Goal: Navigation & Orientation: Find specific page/section

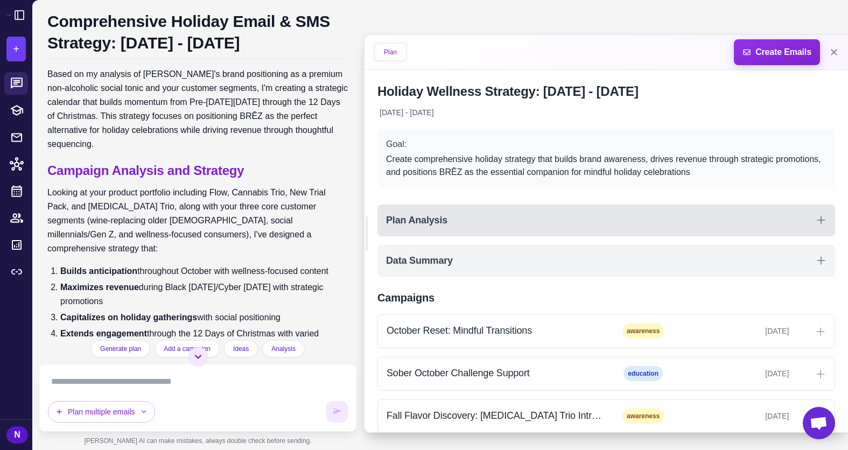
scroll to position [3, 0]
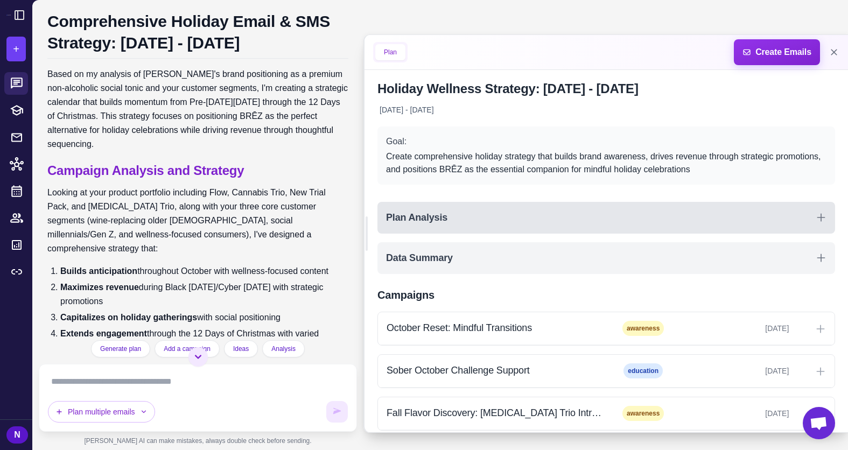
click at [491, 214] on div "Plan Analysis" at bounding box center [605, 218] width 457 height 32
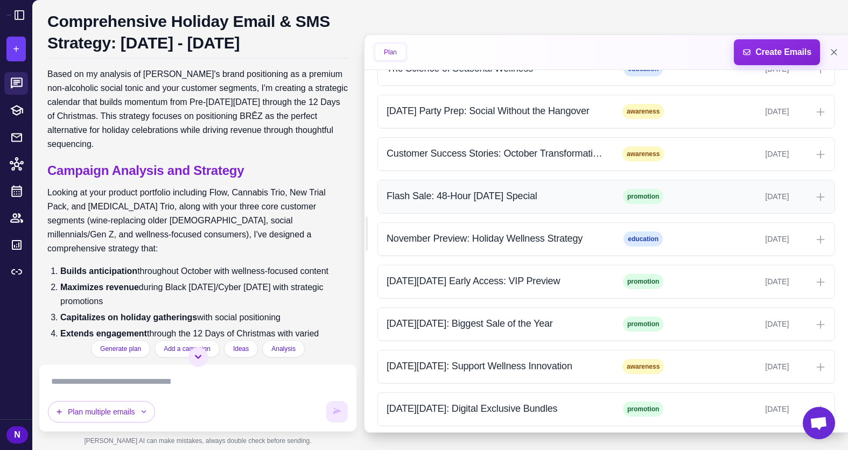
scroll to position [556, 0]
click at [591, 284] on div "[DATE][DATE] Early Access: VIP Preview" at bounding box center [494, 280] width 217 height 15
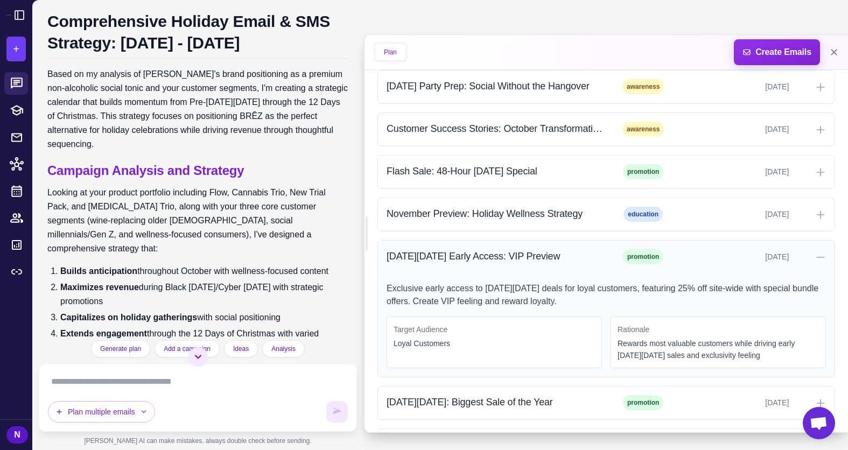
click at [593, 264] on div "[DATE][DATE] Early Access: VIP Preview promotion [DATE]" at bounding box center [606, 257] width 456 height 33
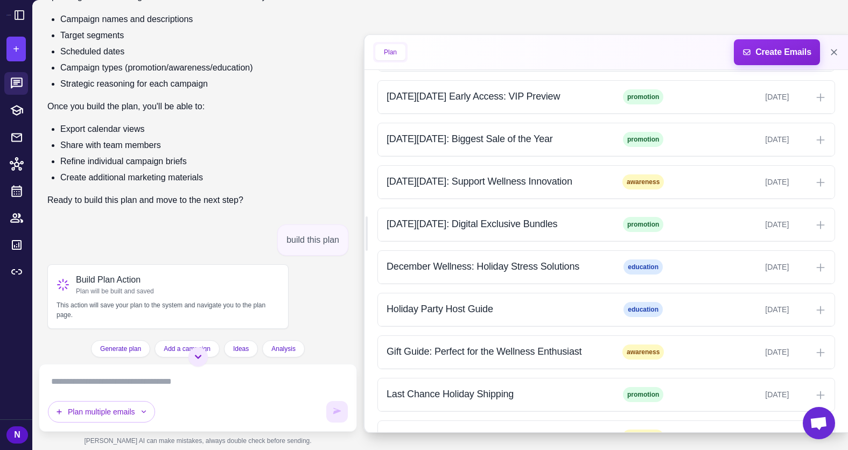
scroll to position [1494, 0]
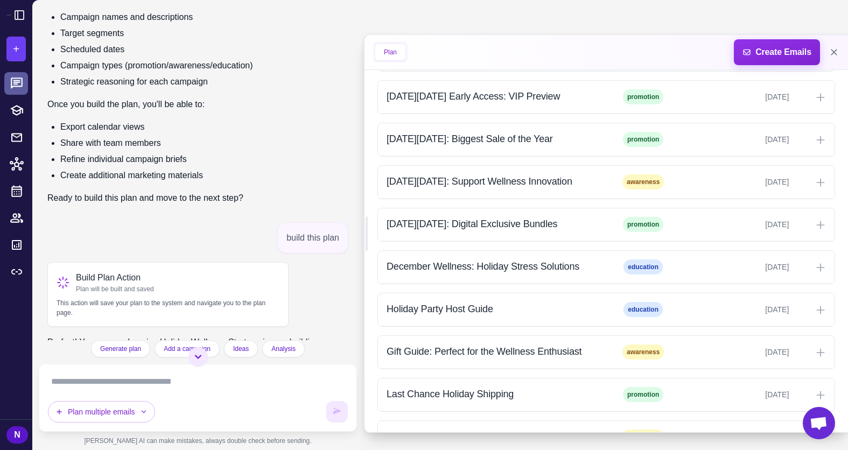
click at [21, 87] on icon at bounding box center [17, 82] width 12 height 11
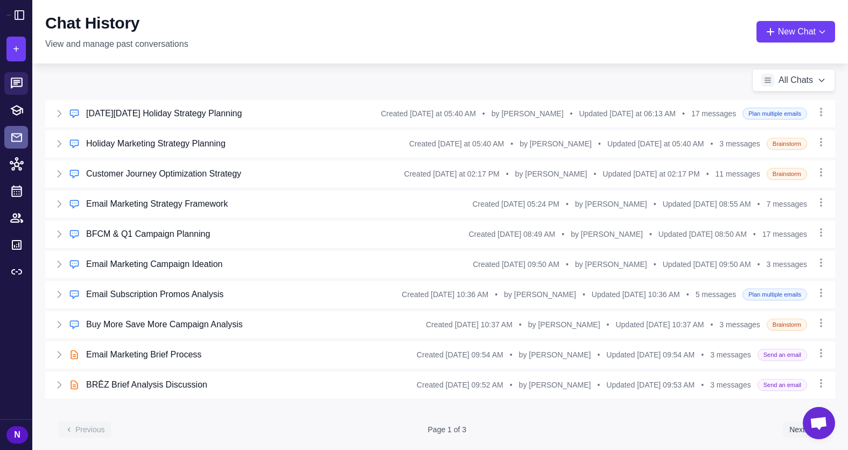
click at [17, 141] on icon at bounding box center [16, 137] width 11 height 9
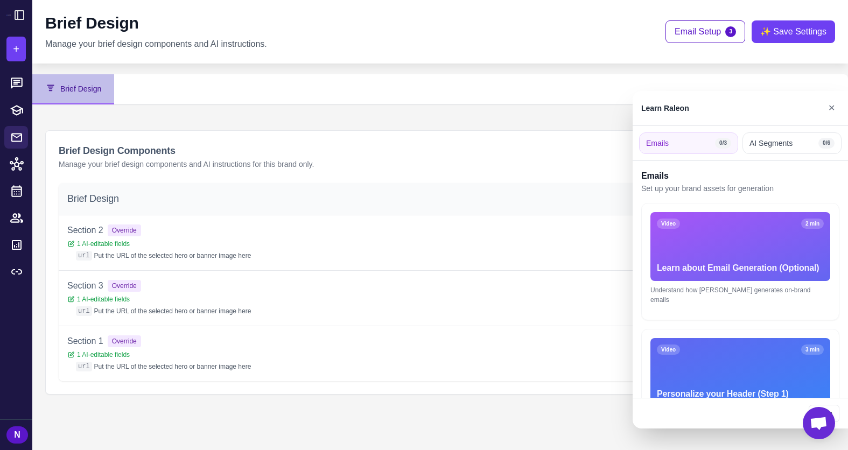
click at [18, 189] on div at bounding box center [424, 225] width 848 height 450
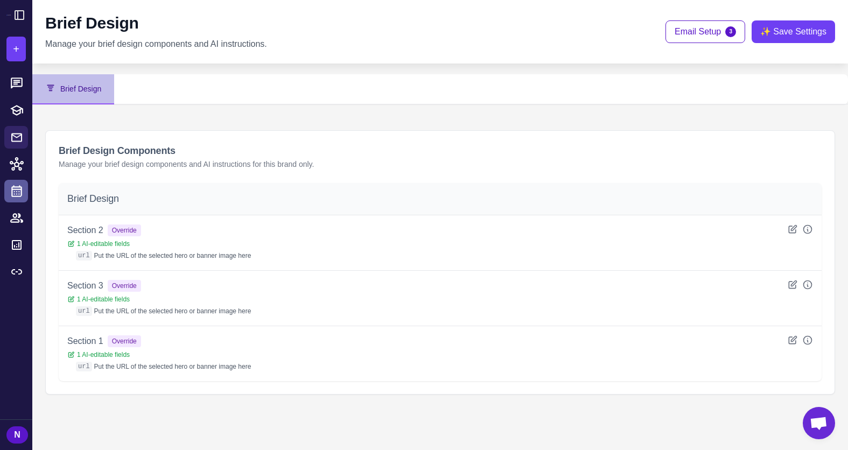
click at [13, 195] on icon at bounding box center [17, 191] width 14 height 14
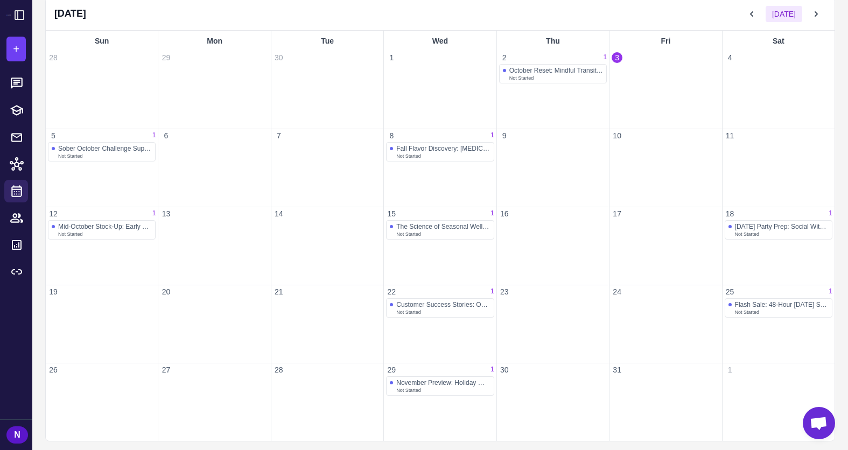
scroll to position [124, 0]
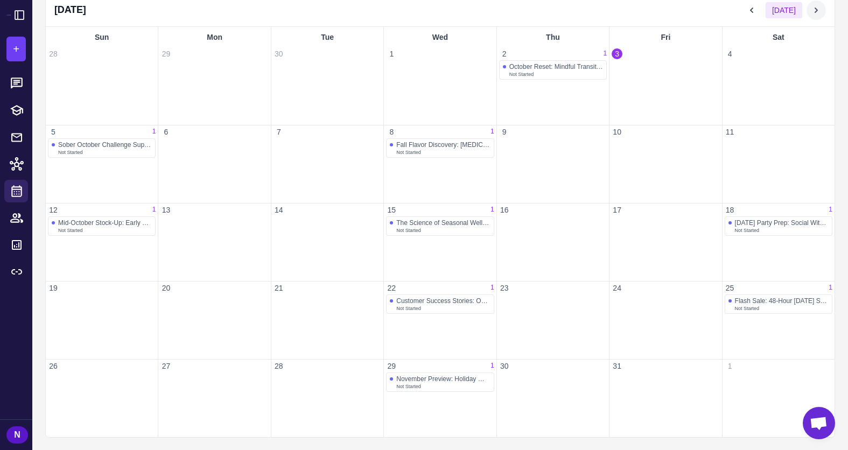
click at [810, 7] on button at bounding box center [815, 10] width 19 height 19
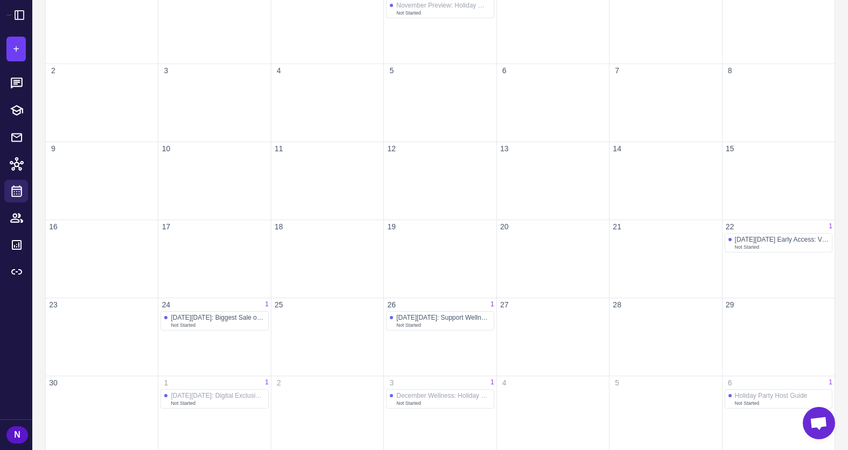
scroll to position [202, 0]
